Goal: Navigation & Orientation: Find specific page/section

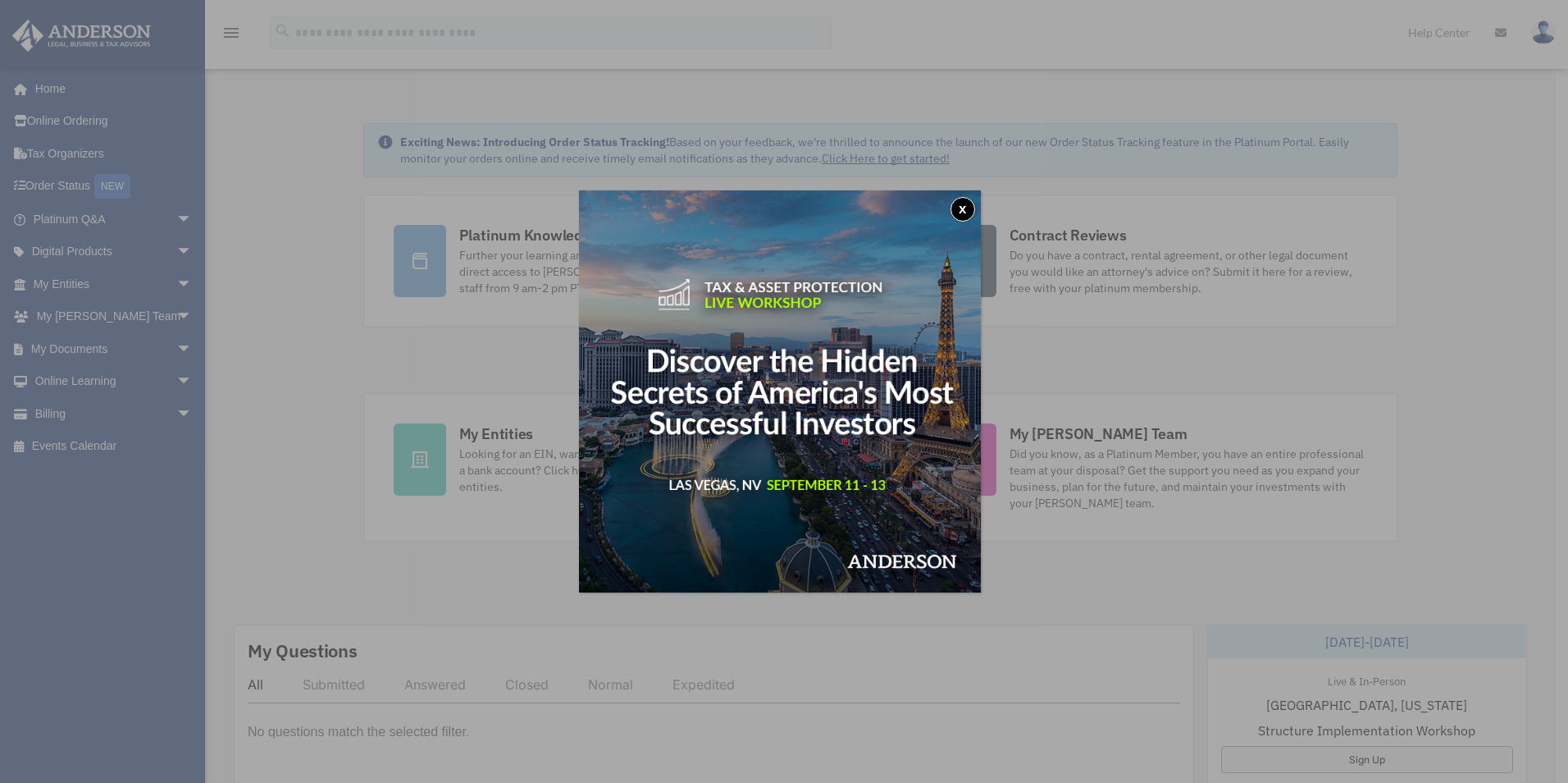
click at [969, 201] on button "x" at bounding box center [963, 210] width 25 height 25
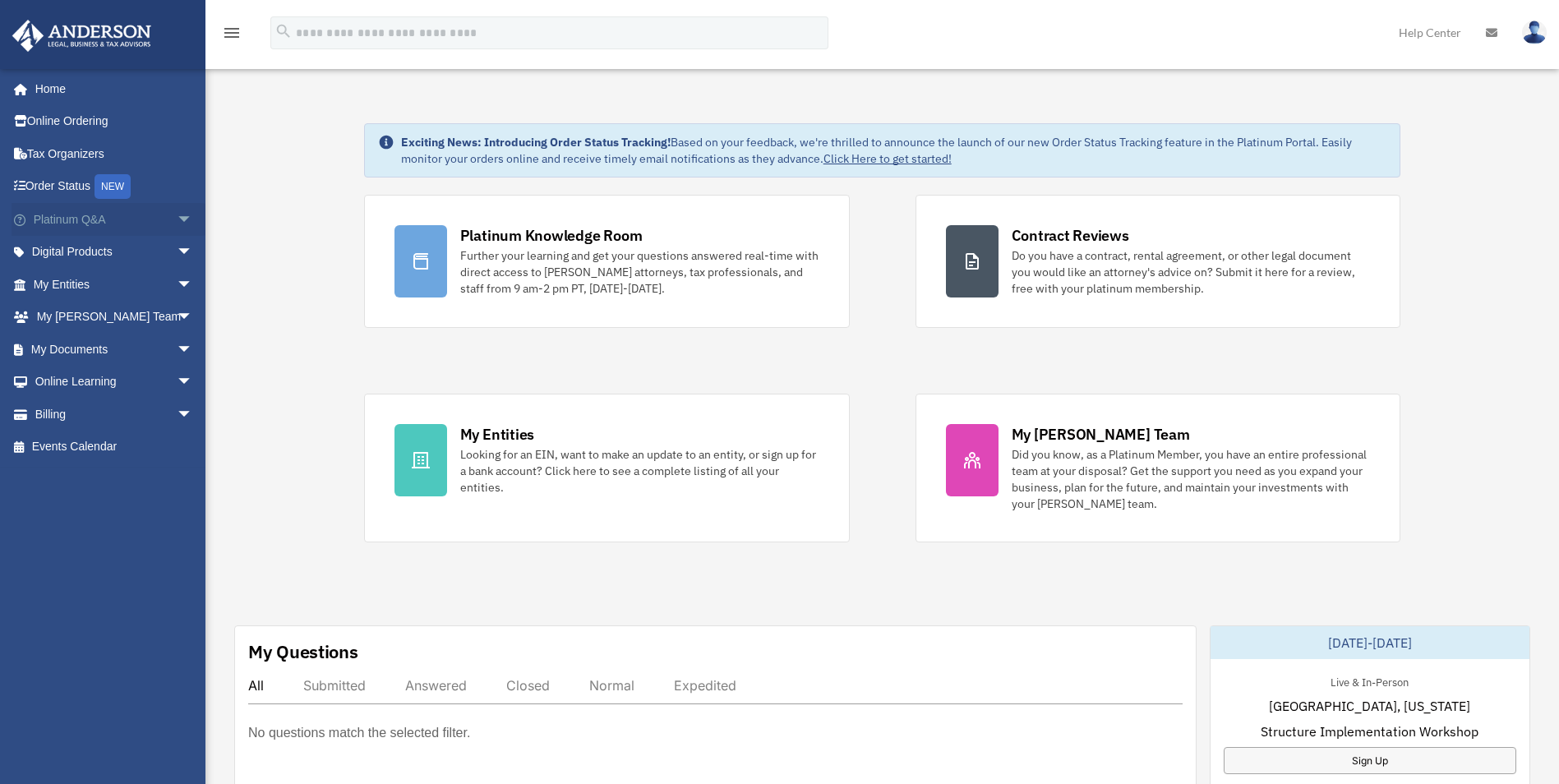
click at [177, 220] on span "arrow_drop_down" at bounding box center [193, 220] width 33 height 34
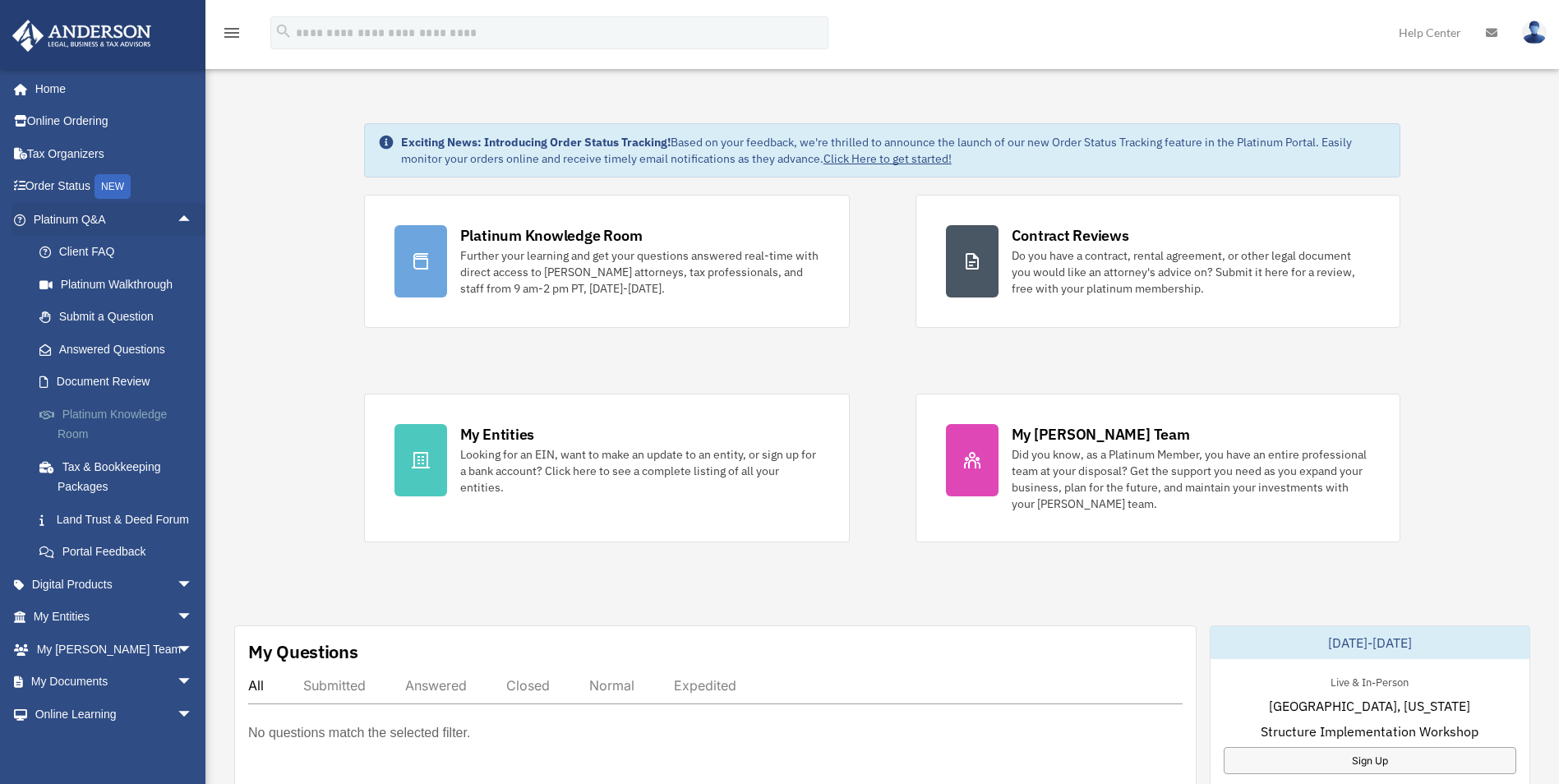
click at [100, 411] on link "Platinum Knowledge Room" at bounding box center [120, 423] width 195 height 52
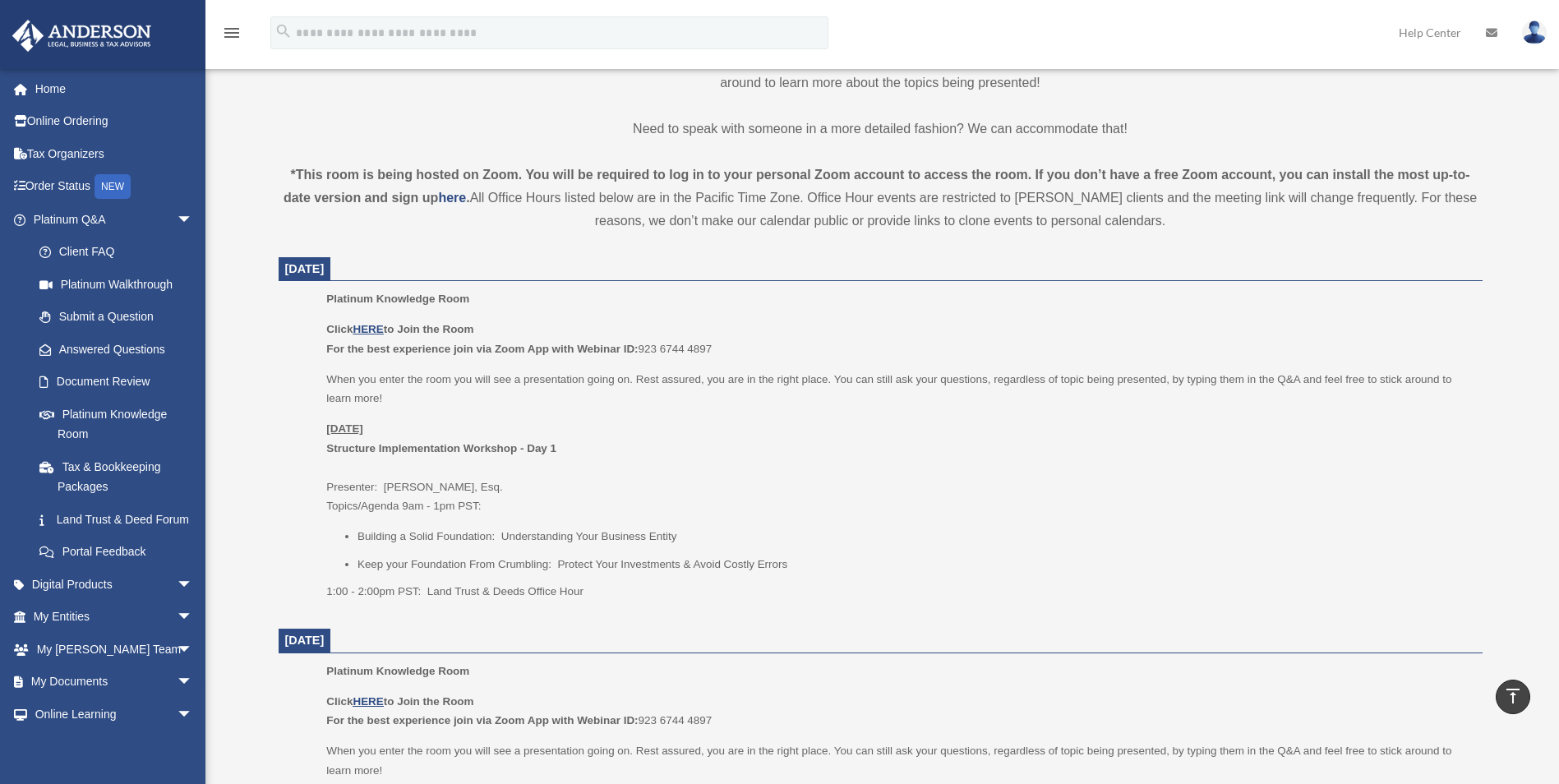
scroll to position [493, 0]
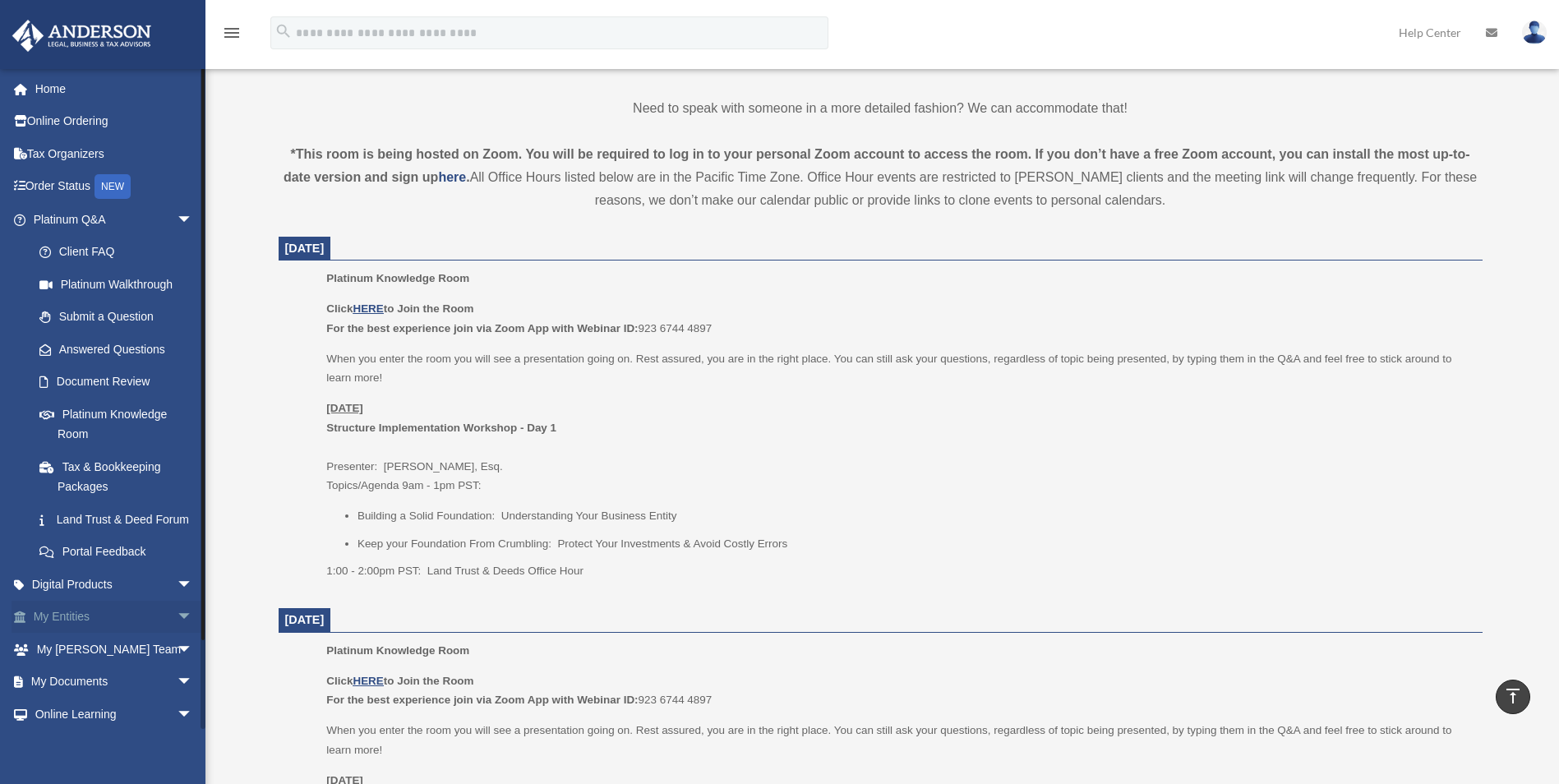
click at [100, 630] on link "My Entities arrow_drop_down" at bounding box center [115, 617] width 207 height 33
click at [177, 634] on span "arrow_drop_down" at bounding box center [193, 617] width 33 height 34
click at [106, 665] on link "Overview" at bounding box center [120, 649] width 195 height 33
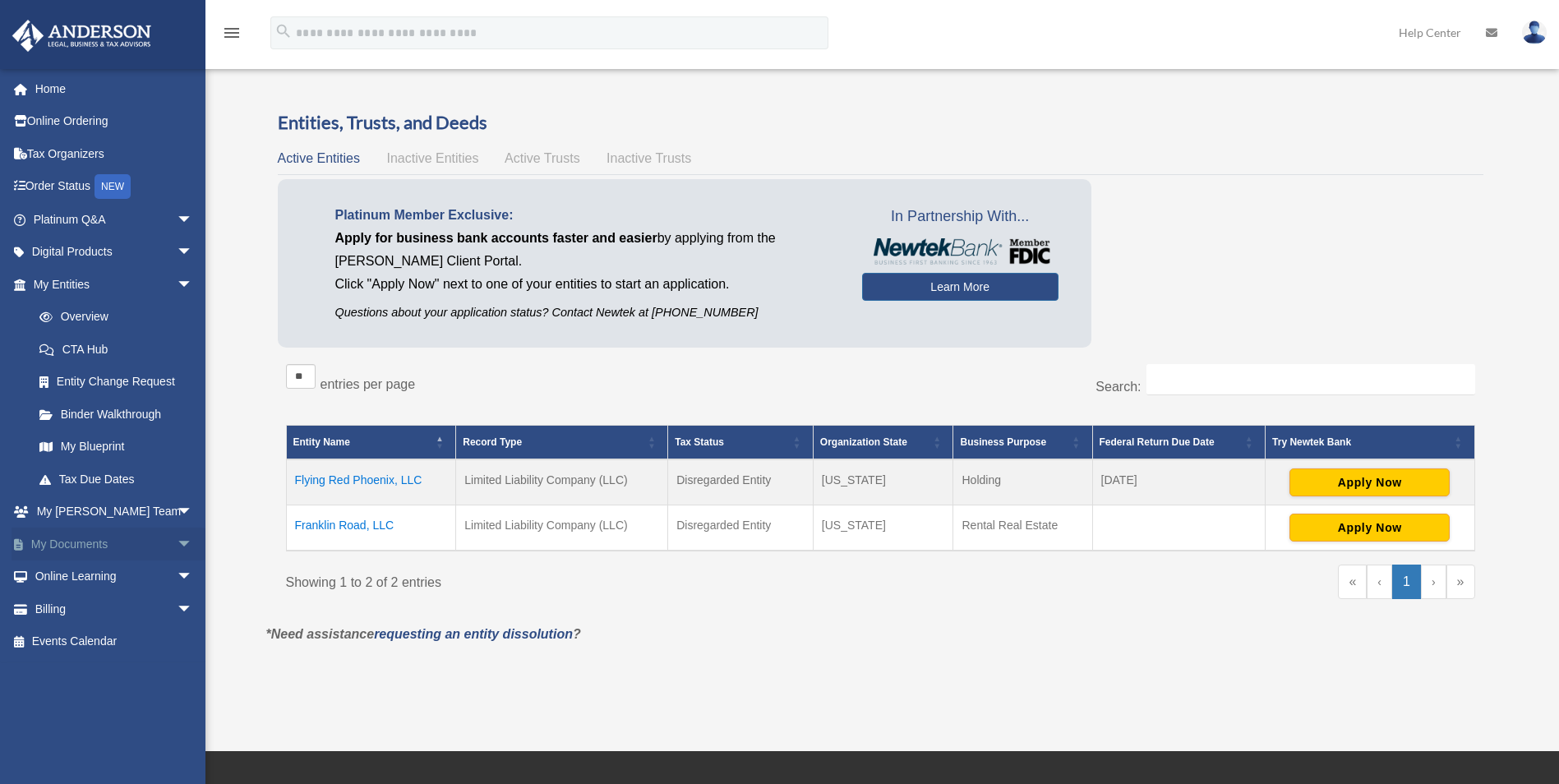
click at [178, 540] on span "arrow_drop_down" at bounding box center [193, 544] width 33 height 34
click at [177, 546] on span "arrow_drop_up" at bounding box center [193, 544] width 33 height 34
click at [177, 519] on span "arrow_drop_down" at bounding box center [193, 512] width 33 height 34
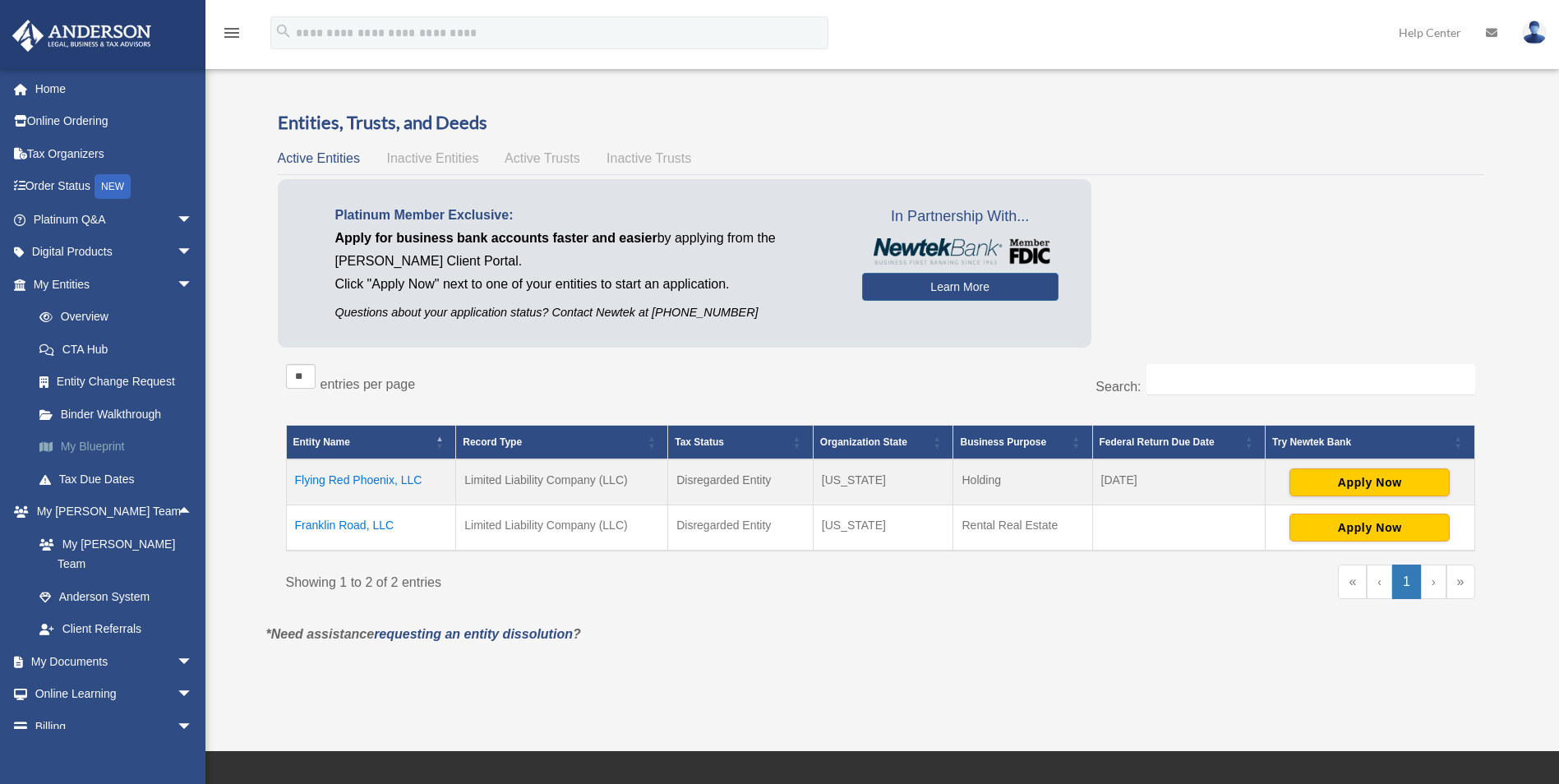
click at [100, 449] on link "My Blueprint" at bounding box center [120, 447] width 195 height 33
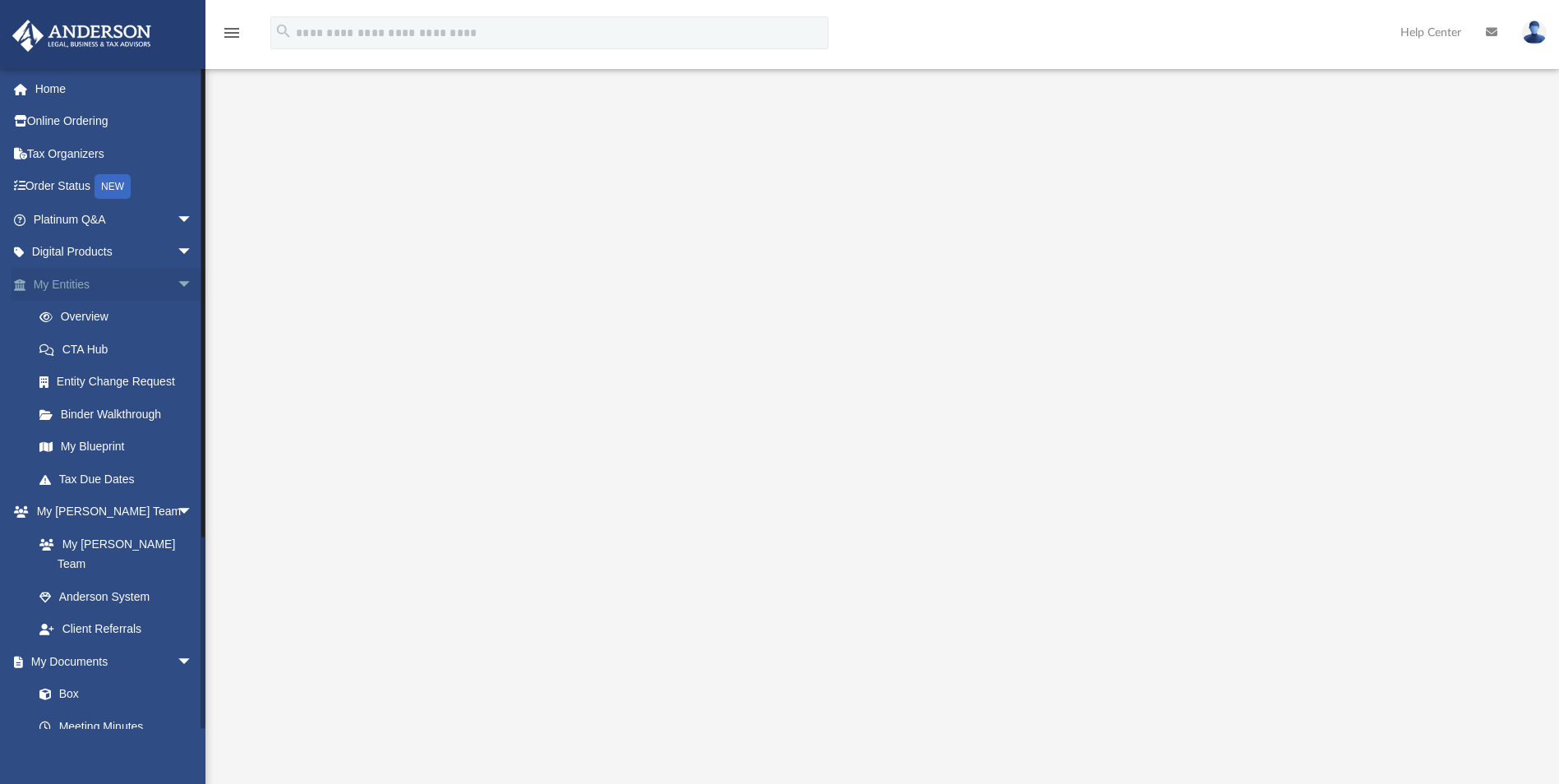
click at [177, 280] on span "arrow_drop_down" at bounding box center [193, 285] width 33 height 34
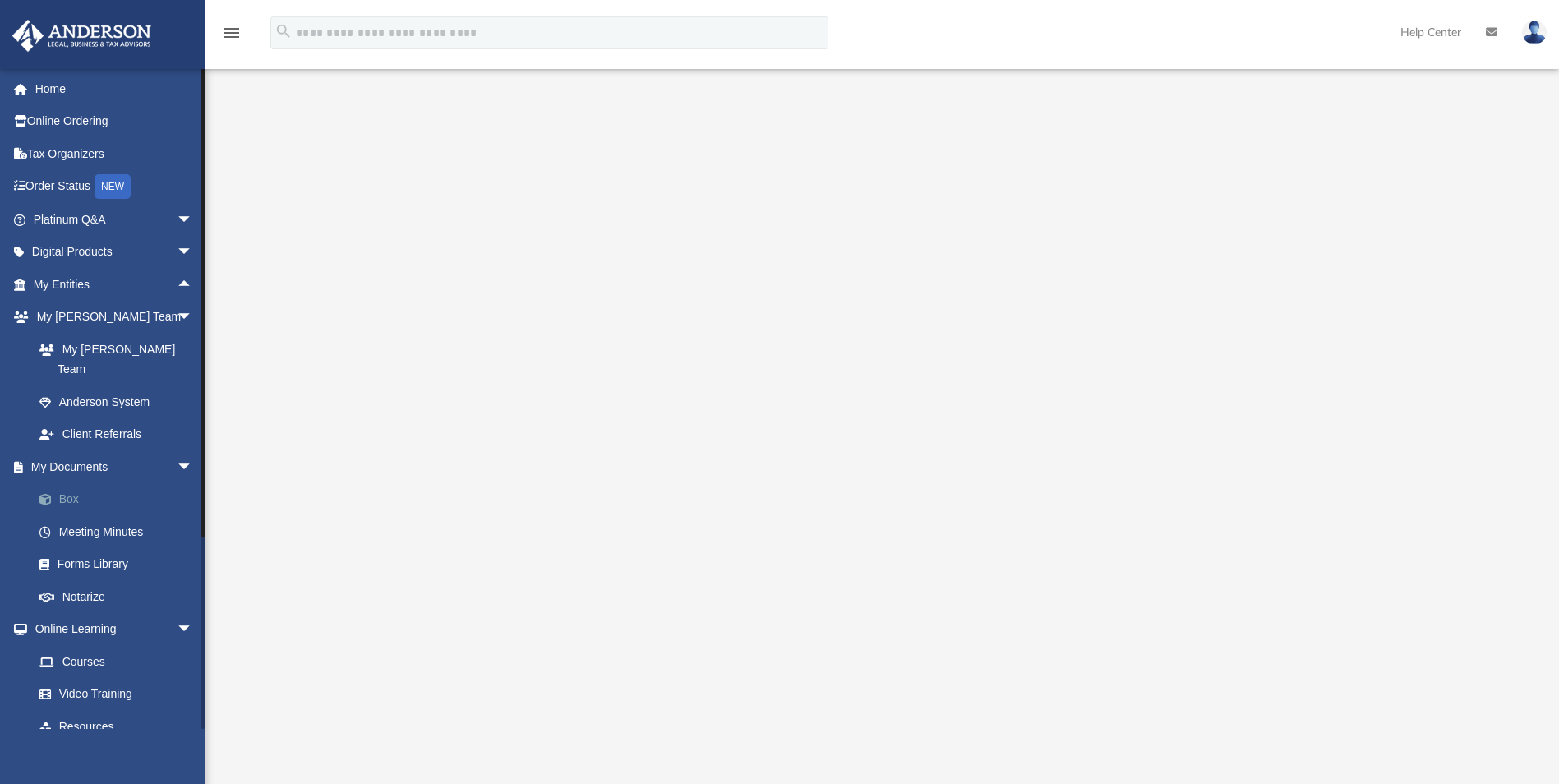
click at [66, 483] on link "Box" at bounding box center [120, 499] width 195 height 33
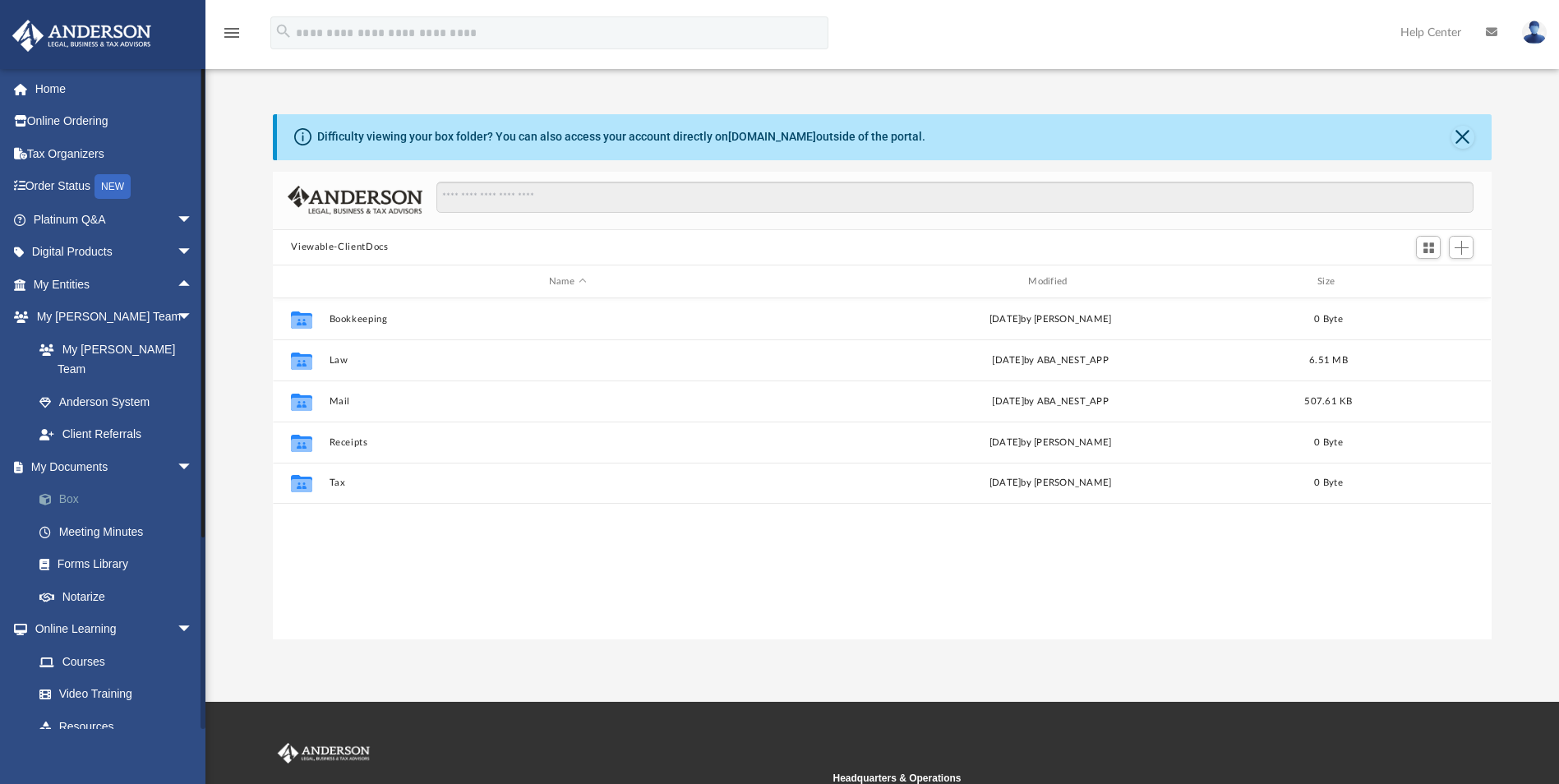
scroll to position [362, 1207]
click at [177, 450] on span "arrow_drop_down" at bounding box center [193, 467] width 33 height 34
click at [177, 613] on span "arrow_drop_down" at bounding box center [193, 630] width 33 height 34
click at [177, 613] on span "arrow_drop_up" at bounding box center [193, 630] width 33 height 34
click at [101, 645] on link "Events Calendar" at bounding box center [115, 661] width 207 height 33
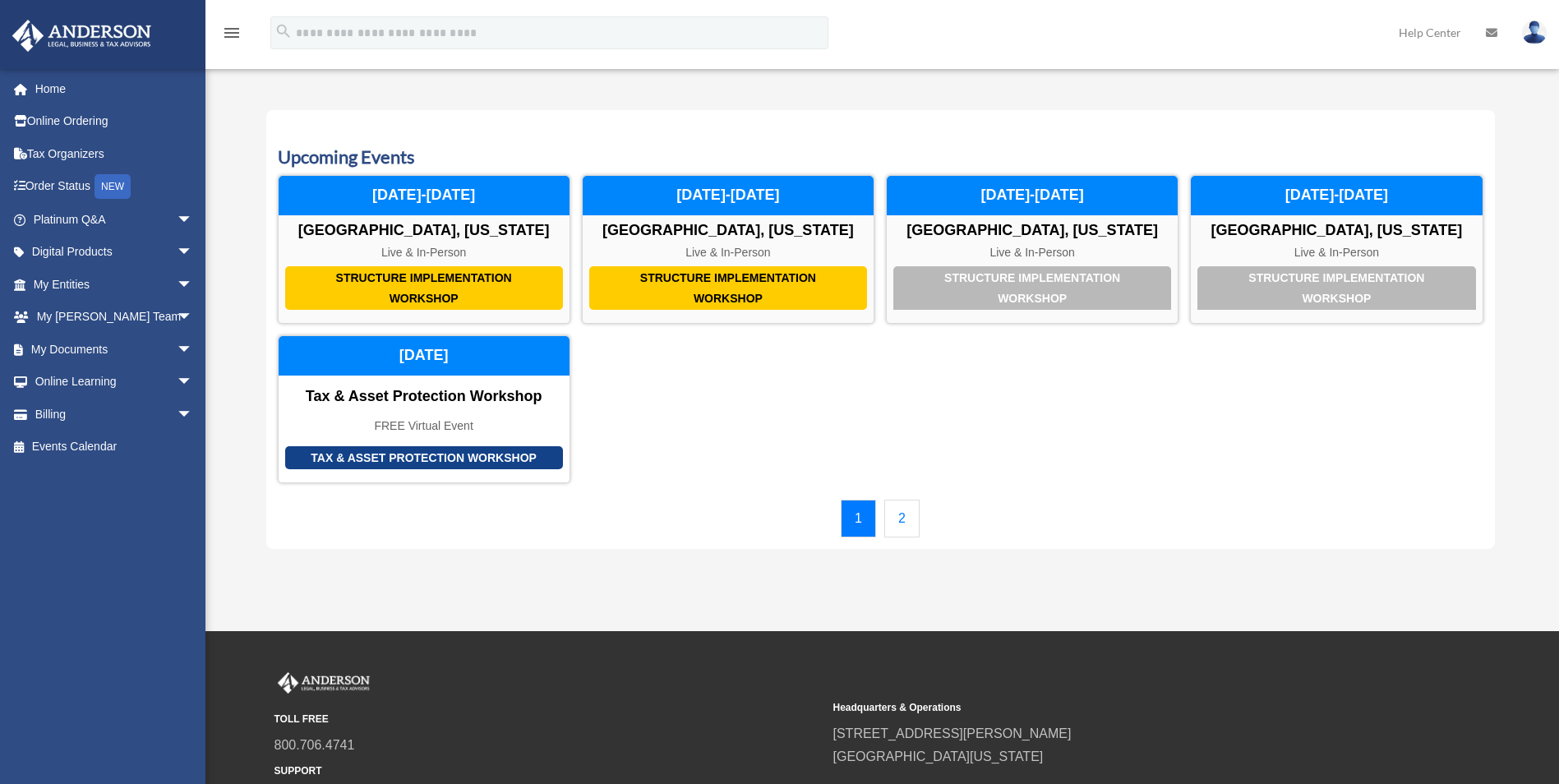
click at [894, 519] on link "2" at bounding box center [902, 519] width 36 height 38
